Goal: Transaction & Acquisition: Purchase product/service

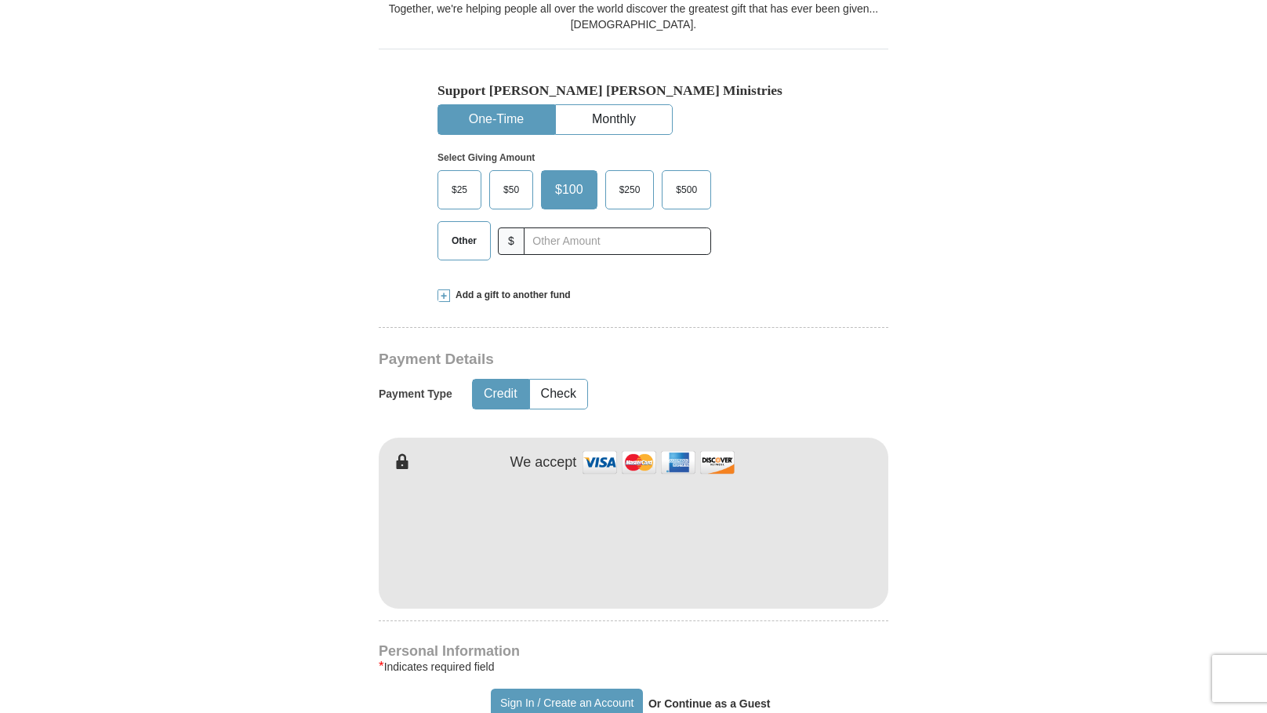
scroll to position [489, 0]
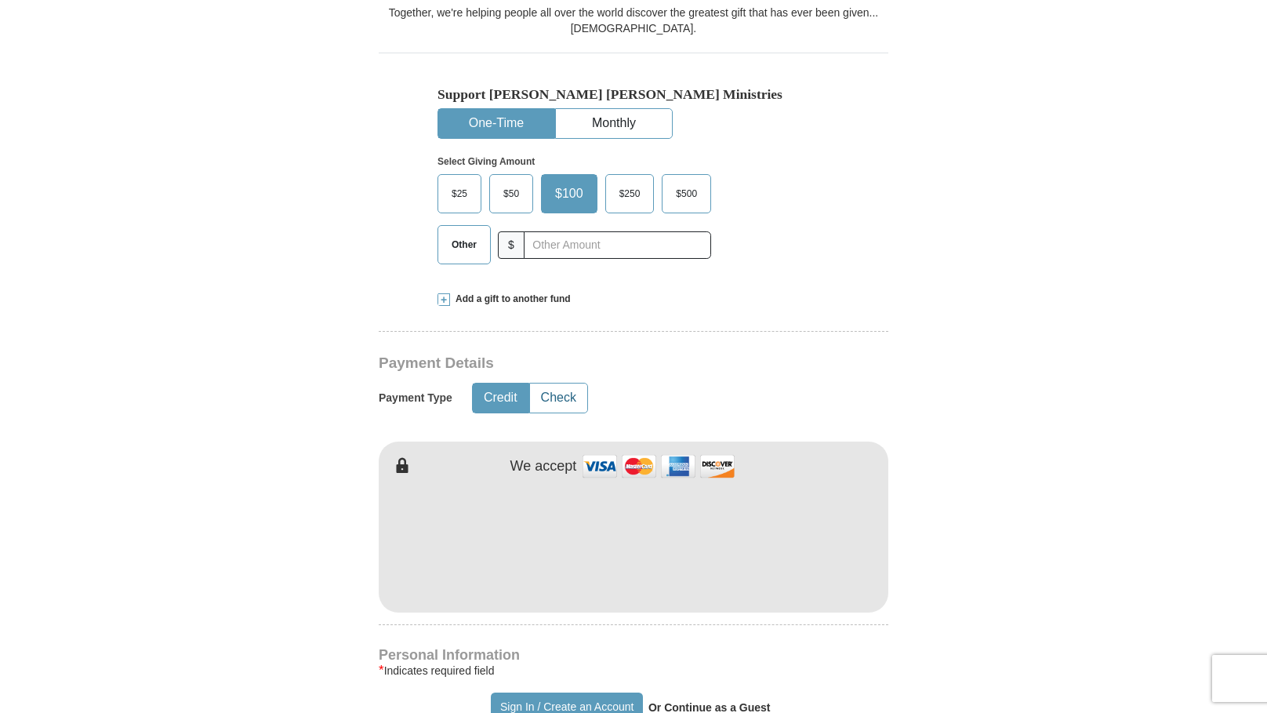
click at [545, 383] on button "Check" at bounding box center [558, 397] width 57 height 29
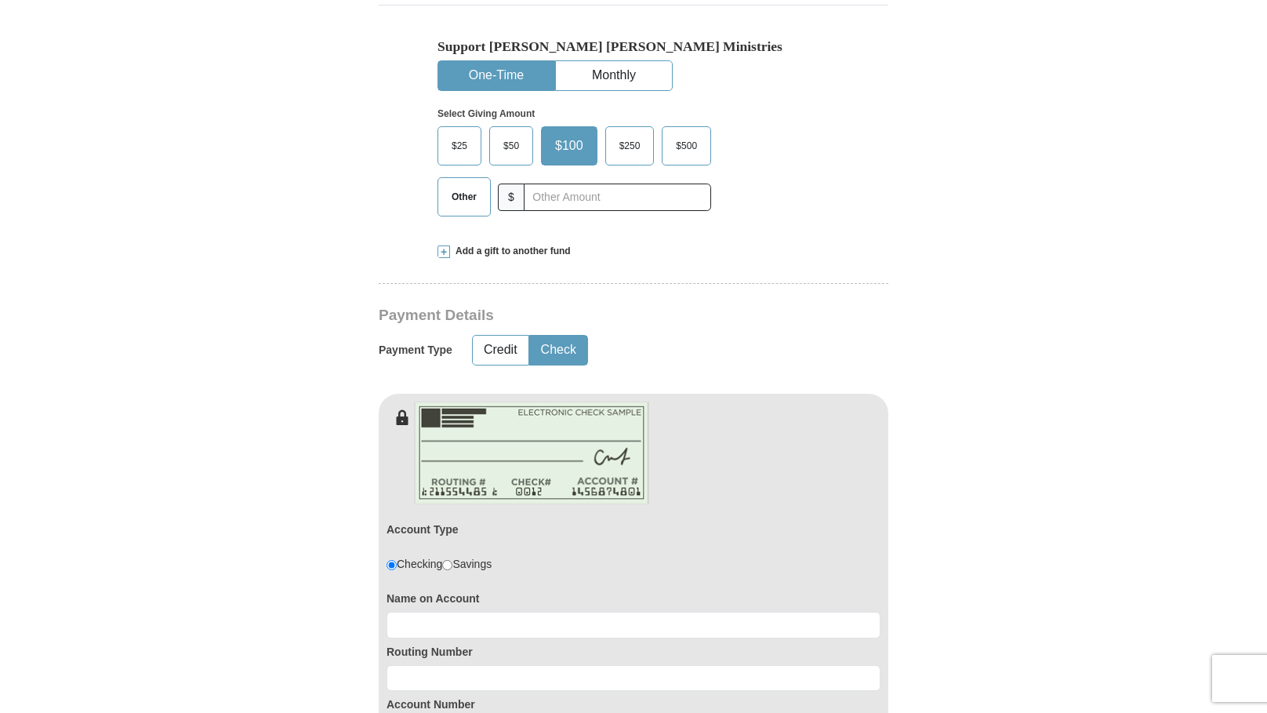
scroll to position [568, 0]
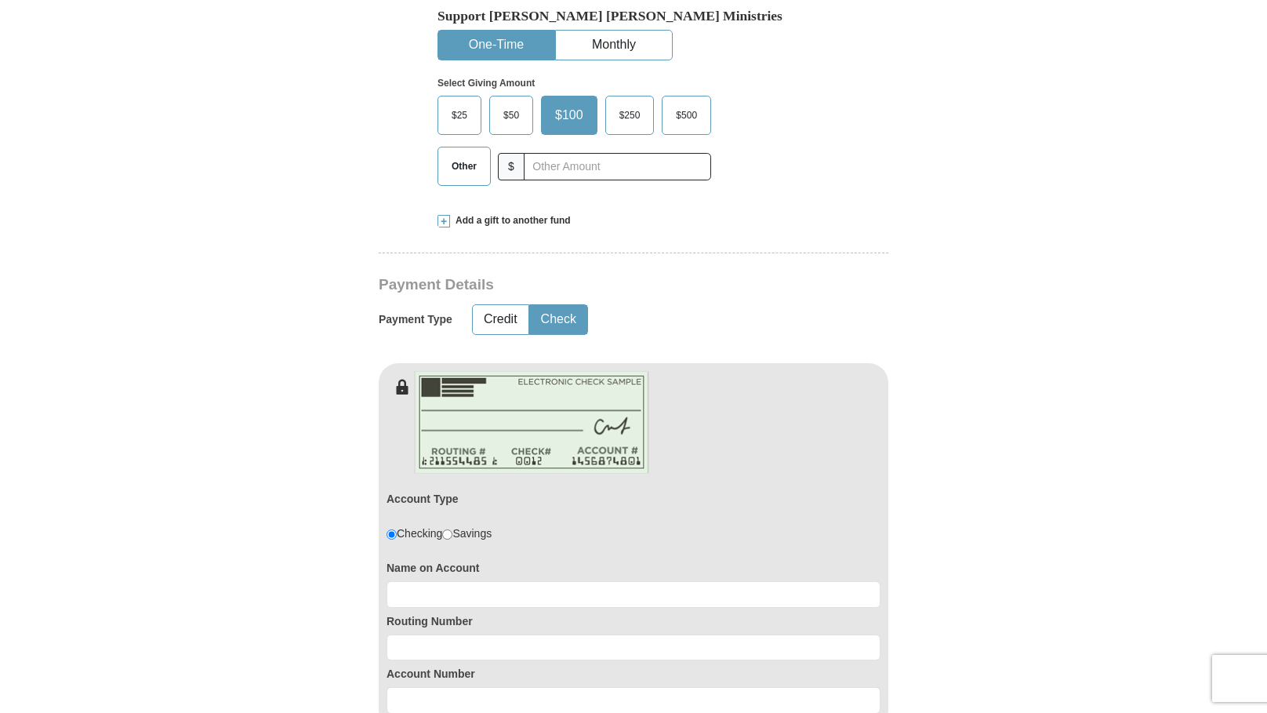
click at [456, 154] on span "Other" at bounding box center [464, 166] width 41 height 24
click at [0, 0] on input "Other" at bounding box center [0, 0] width 0 height 0
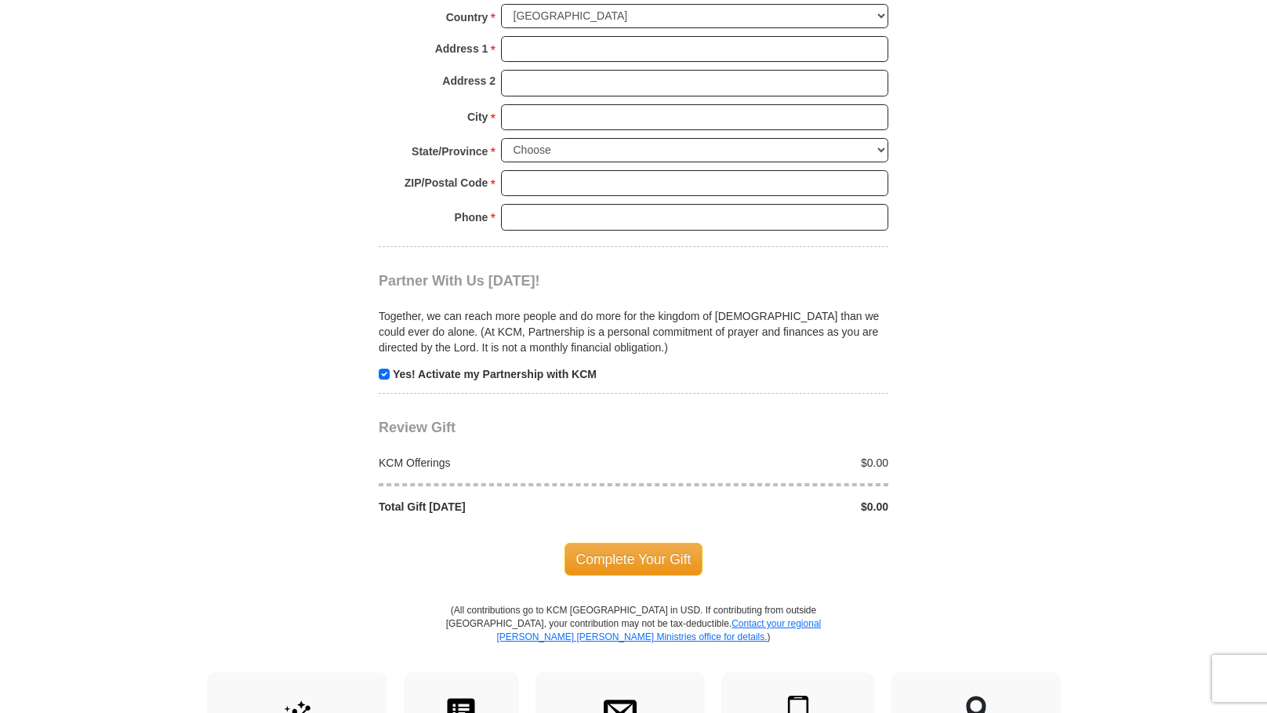
scroll to position [1555, 0]
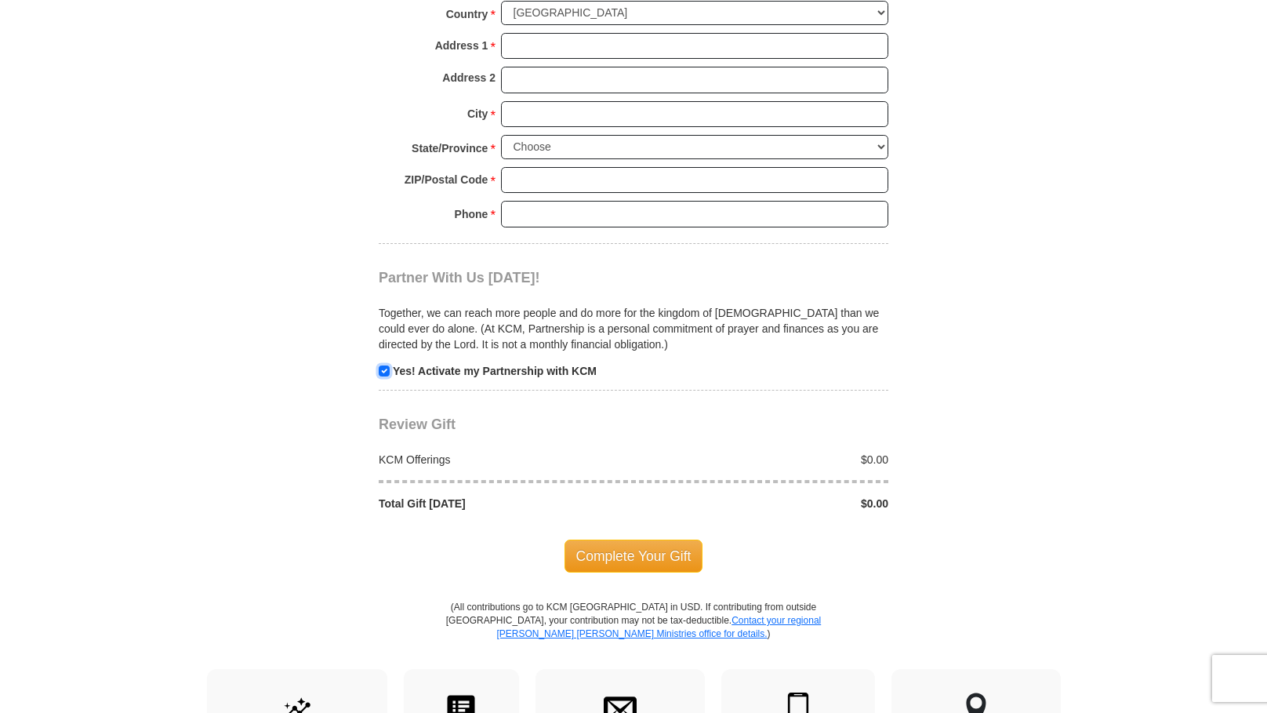
click at [382, 365] on input "checkbox" at bounding box center [384, 370] width 11 height 11
checkbox input "false"
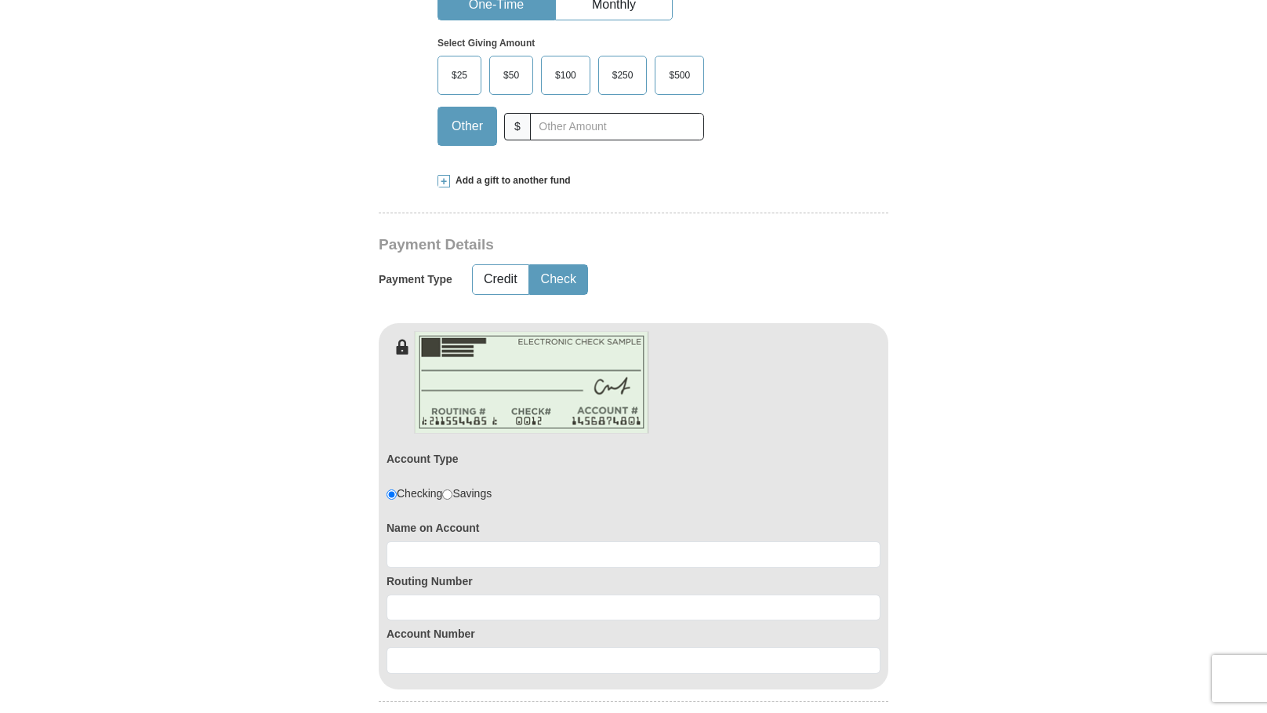
scroll to position [653, 0]
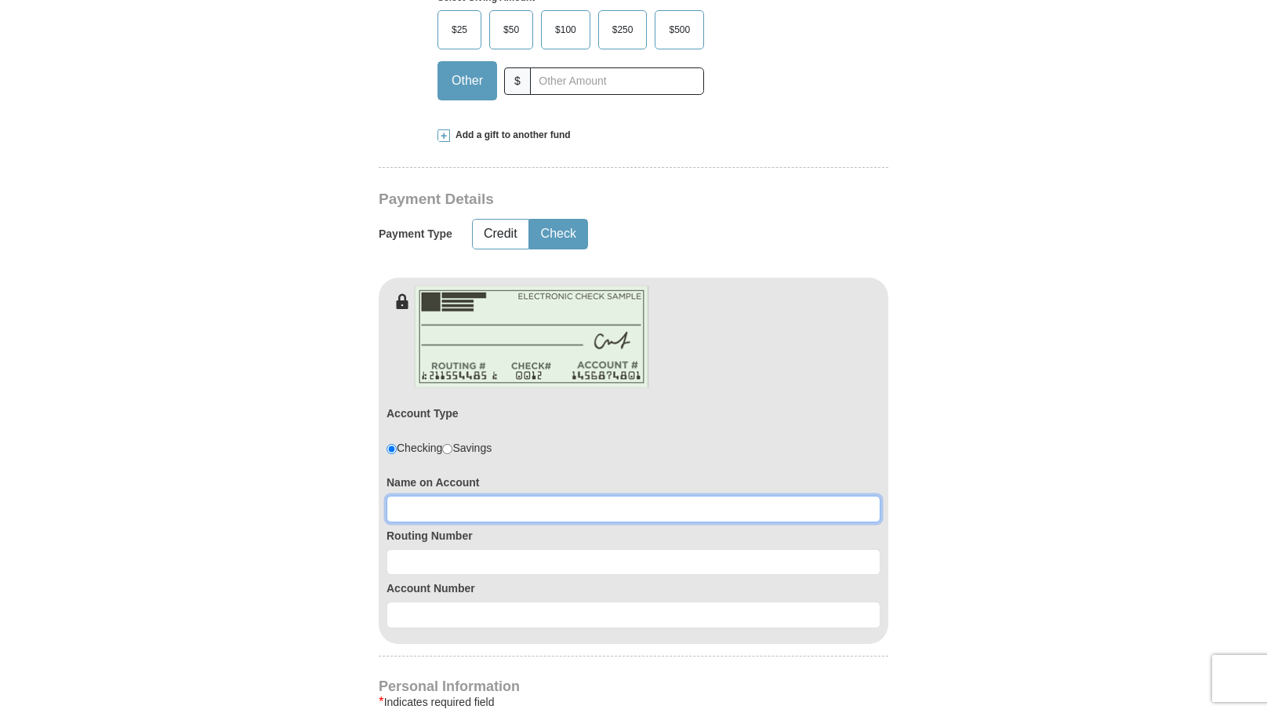
click at [658, 496] on input at bounding box center [634, 509] width 494 height 27
type input "[DEMOGRAPHIC_DATA] is the [DEMOGRAPHIC_DATA]"
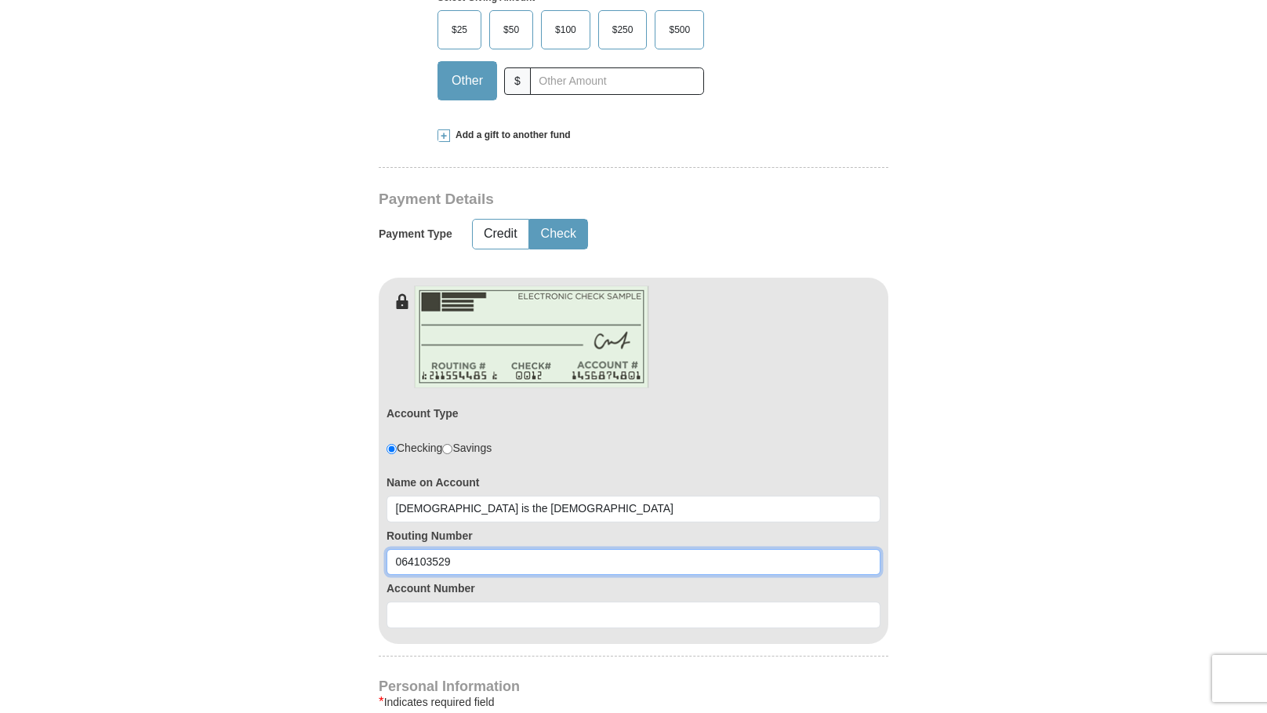
type input "064103529"
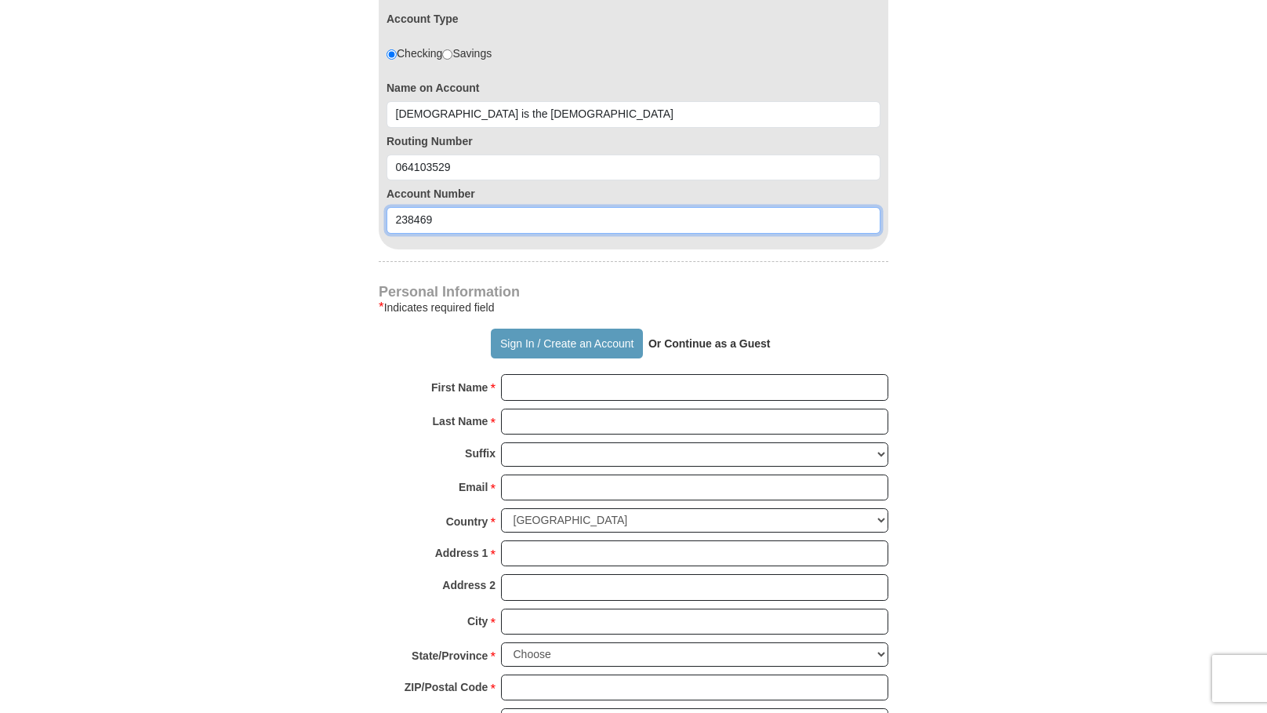
scroll to position [1058, 0]
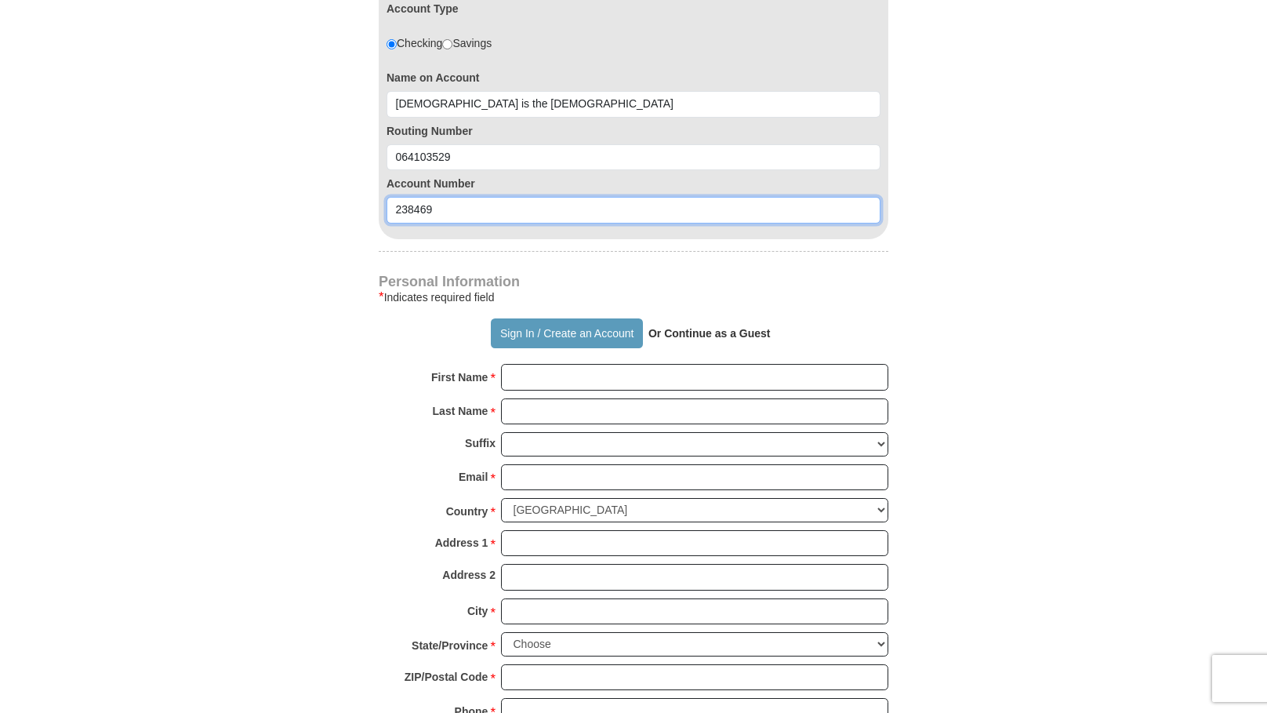
type input "238469"
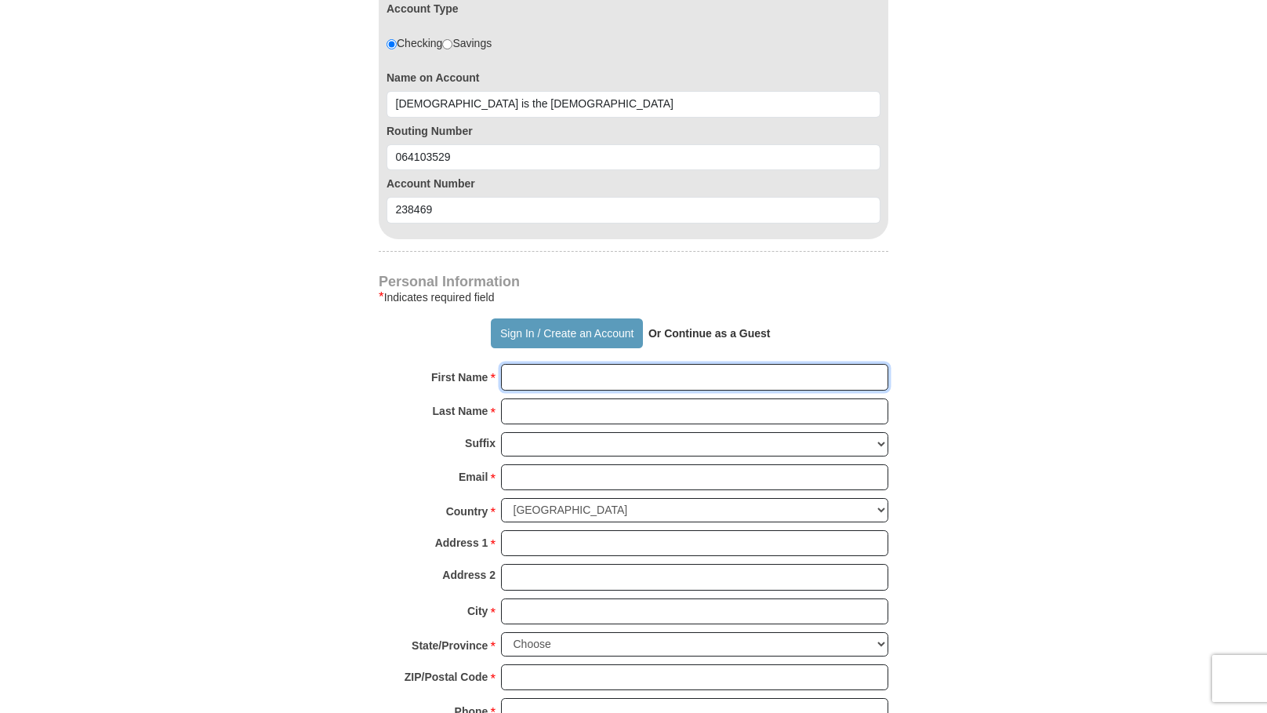
click at [563, 364] on input "First Name *" at bounding box center [694, 377] width 387 height 27
type input "[DEMOGRAPHIC_DATA] is the Answer"
click at [619, 398] on input "Last Name *" at bounding box center [694, 411] width 387 height 27
type input "[DEMOGRAPHIC_DATA]"
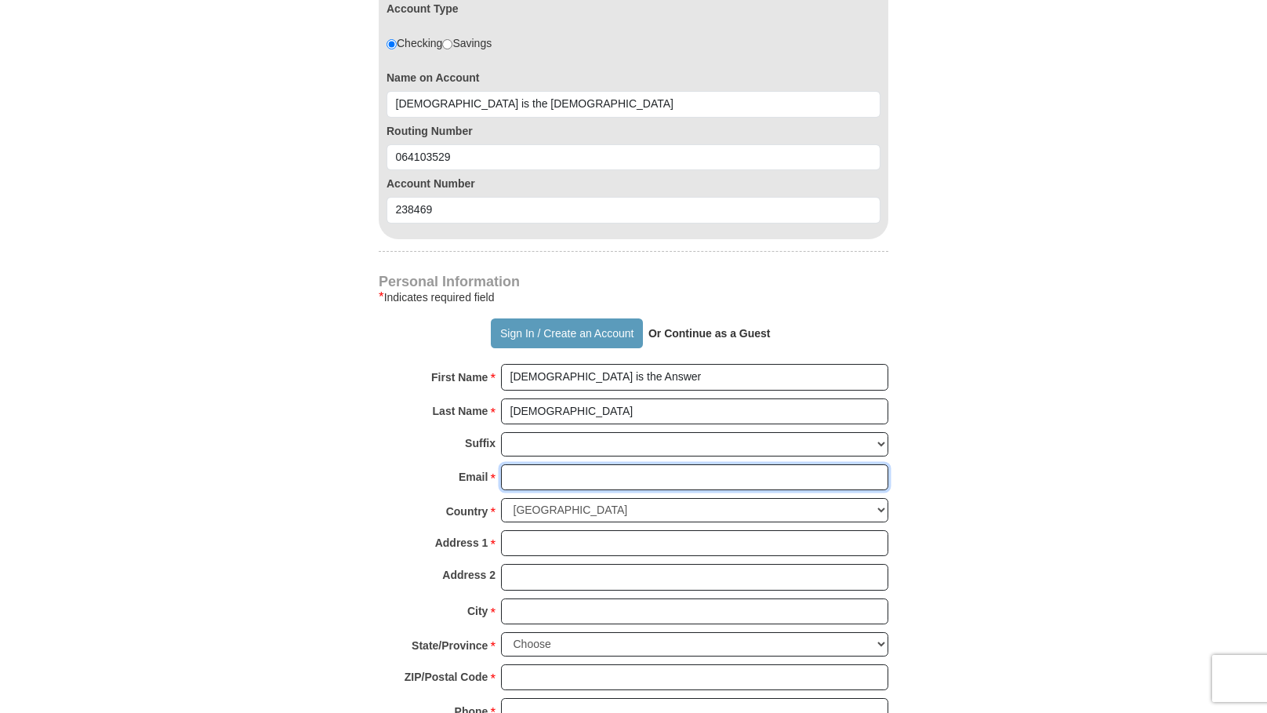
click at [582, 464] on input "Email *" at bounding box center [694, 477] width 387 height 27
type input "[EMAIL_ADDRESS][DOMAIN_NAME]"
click at [581, 530] on input "Address 1 *" at bounding box center [694, 543] width 387 height 27
type input "[STREET_ADDRESS]"
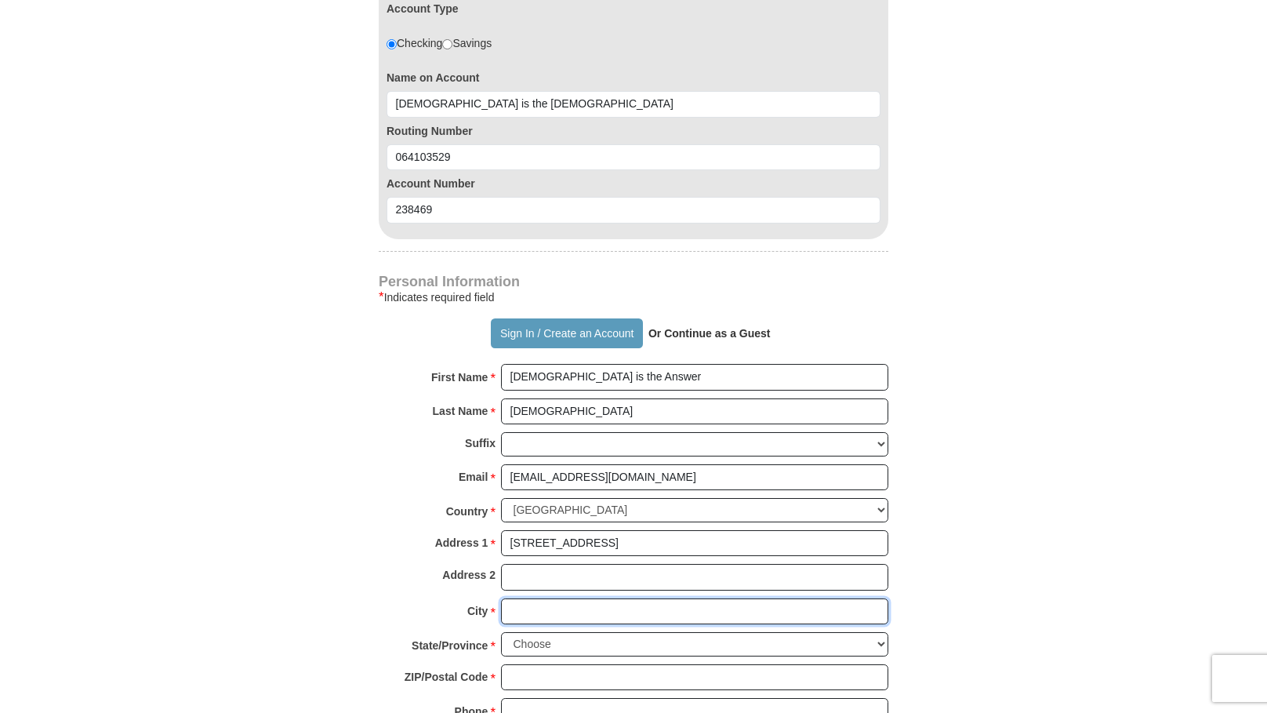
click at [586, 598] on input "City *" at bounding box center [694, 611] width 387 height 27
type input "[GEOGRAPHIC_DATA]"
click at [608, 632] on select "Choose [US_STATE] [US_STATE] [US_STATE] [US_STATE] [US_STATE] Armed Forces Amer…" at bounding box center [694, 644] width 387 height 24
select select "TN"
click at [501, 632] on select "Choose [US_STATE] [US_STATE] [US_STATE] [US_STATE] [US_STATE] Armed Forces Amer…" at bounding box center [694, 644] width 387 height 24
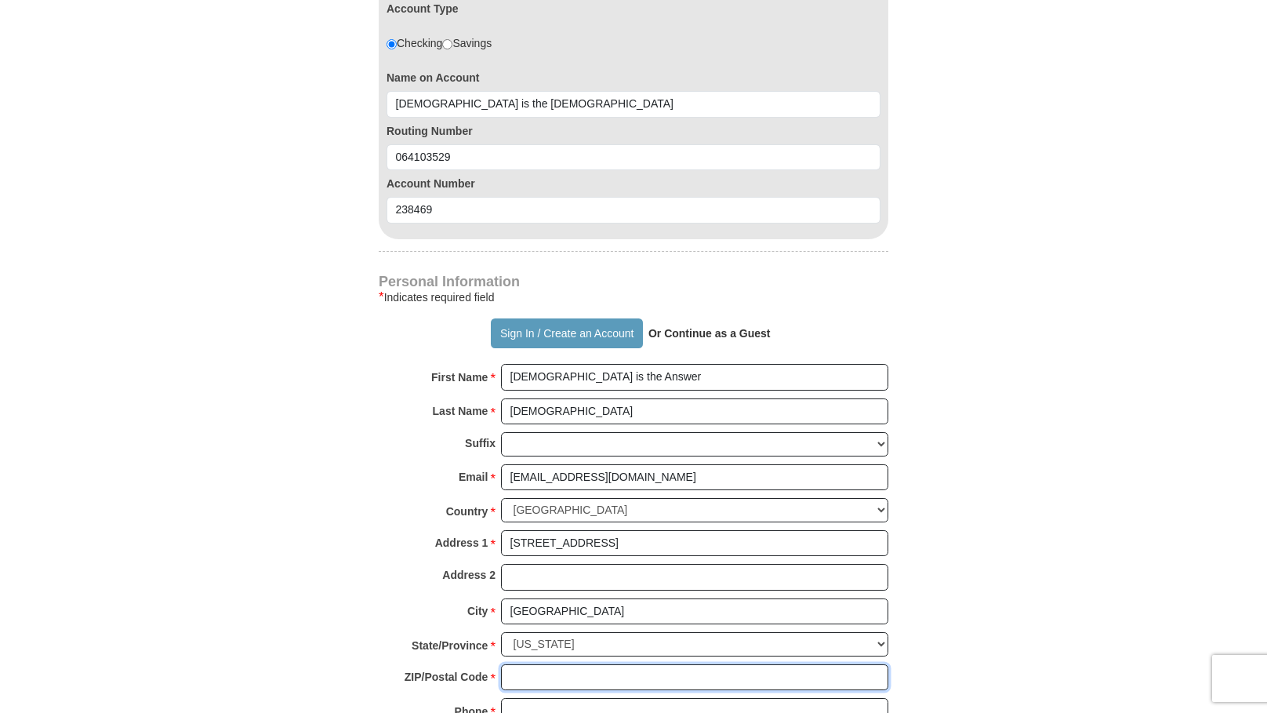
click at [569, 664] on input "ZIP/Postal Code *" at bounding box center [694, 677] width 387 height 27
type input "37184"
click at [581, 698] on input "Phone * *" at bounding box center [694, 711] width 387 height 27
type input "6156413505"
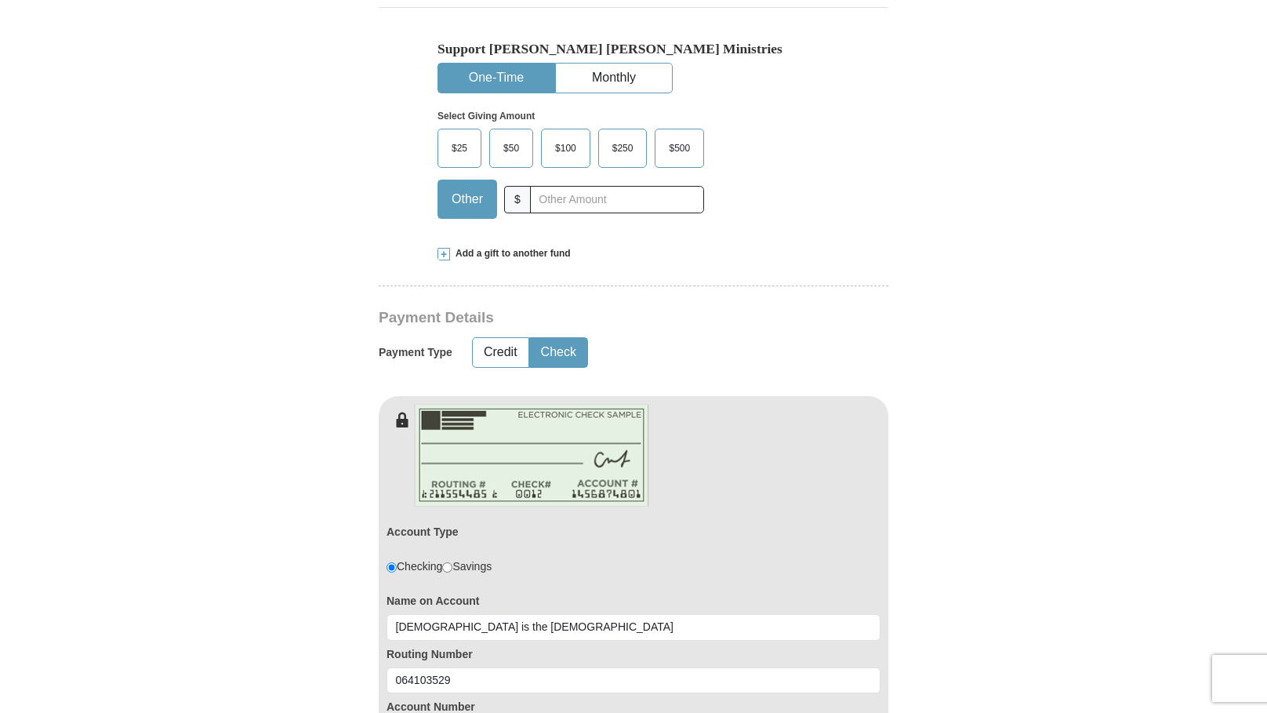
scroll to position [391, 0]
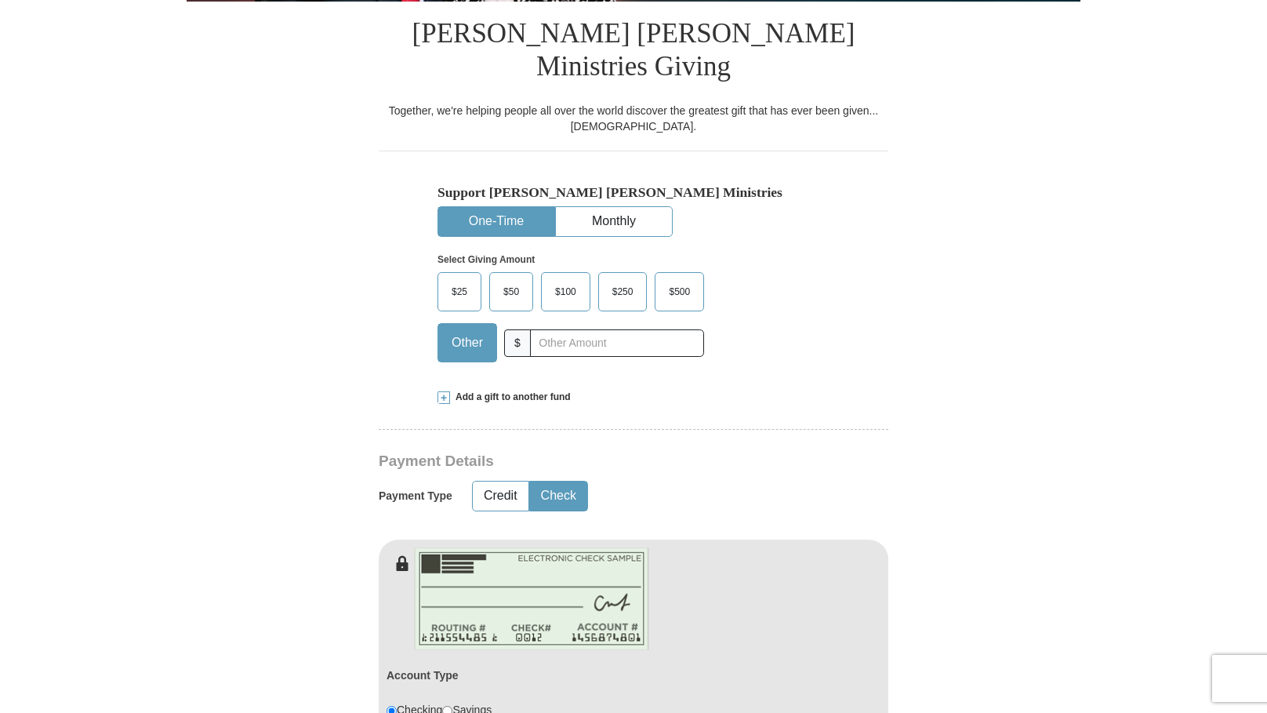
click at [445, 391] on span at bounding box center [444, 397] width 13 height 13
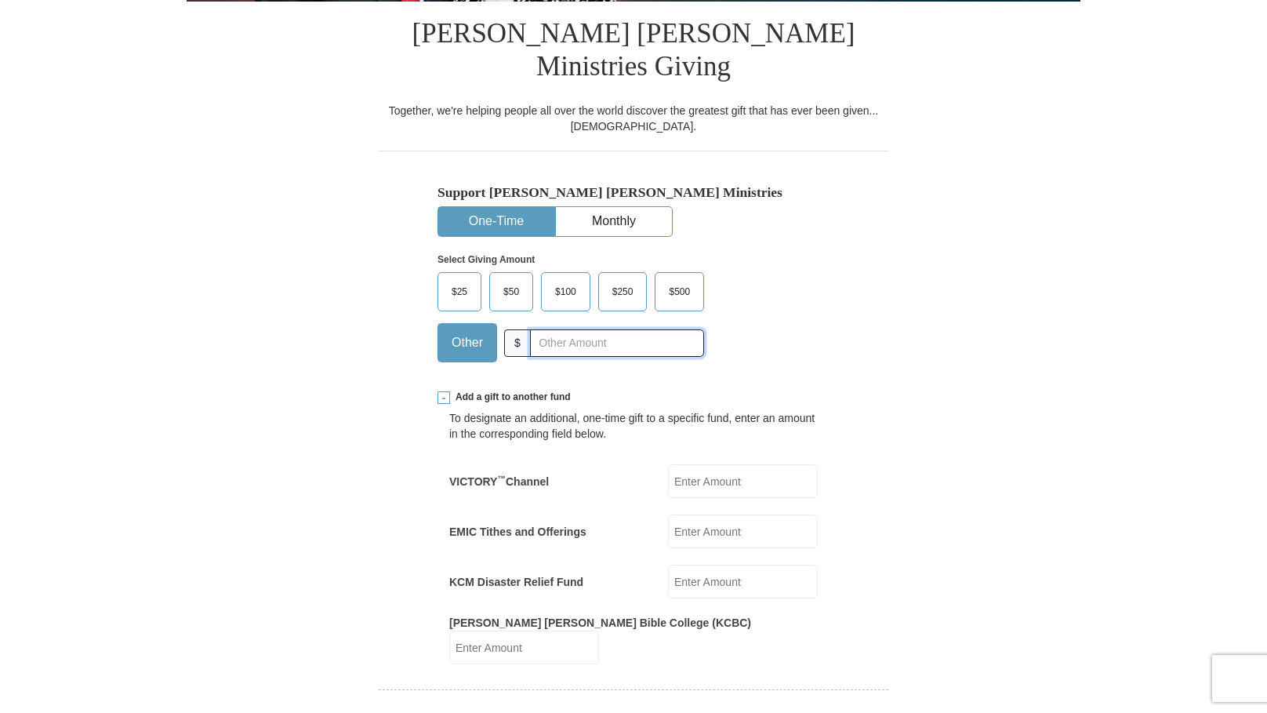
click at [572, 329] on input "text" at bounding box center [617, 342] width 174 height 27
type input "2000"
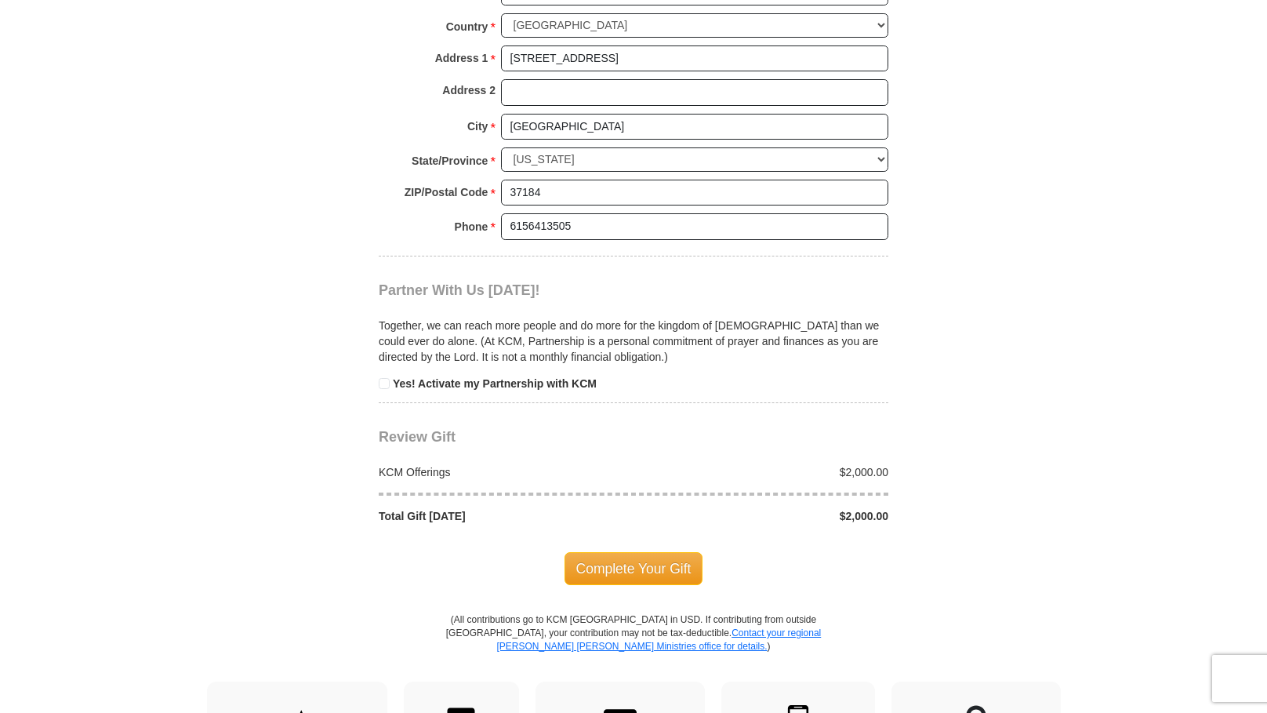
scroll to position [1812, 0]
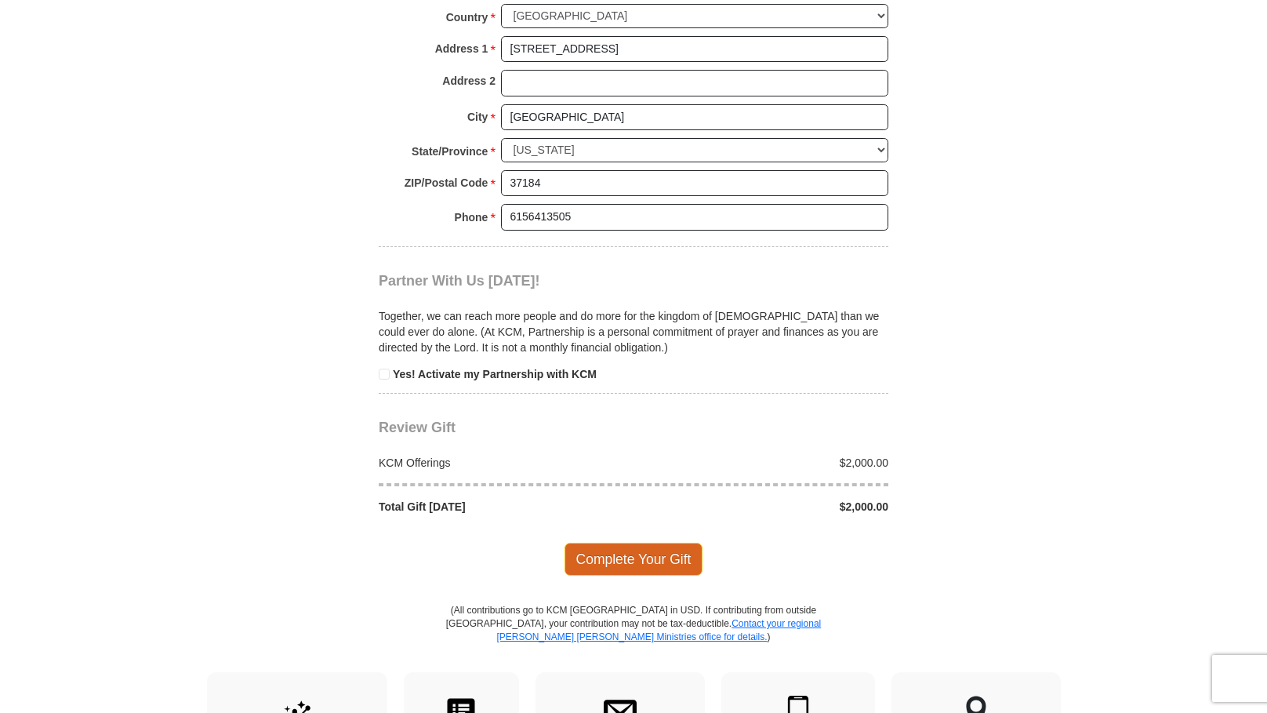
click at [631, 543] on span "Complete Your Gift" at bounding box center [634, 559] width 139 height 33
